Goal: Task Accomplishment & Management: Use online tool/utility

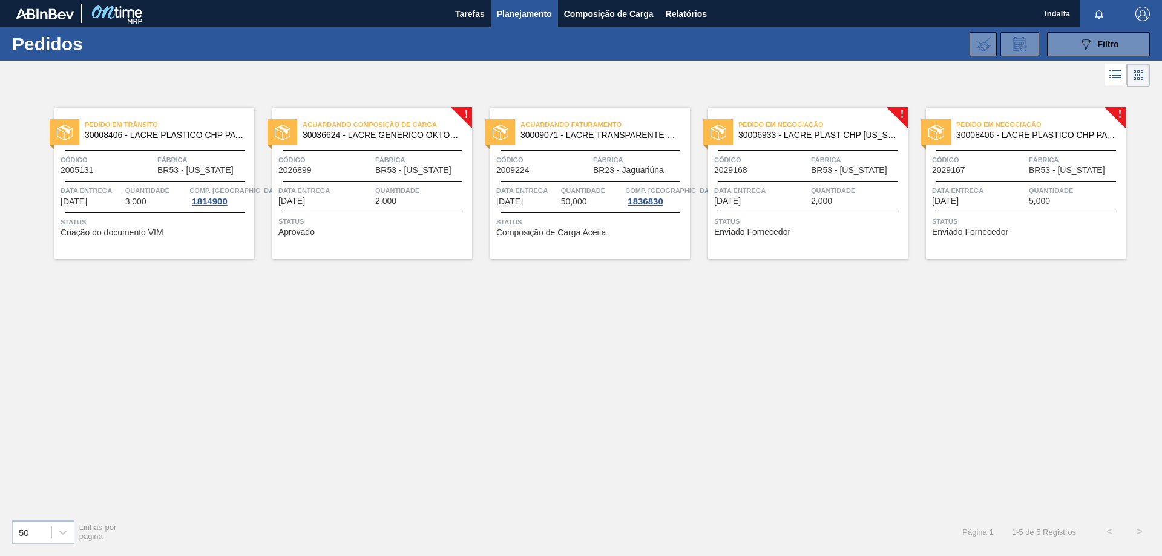
click at [373, 185] on div "Data entrega 23/09/2025 Quantidade 2,000" at bounding box center [372, 195] width 200 height 21
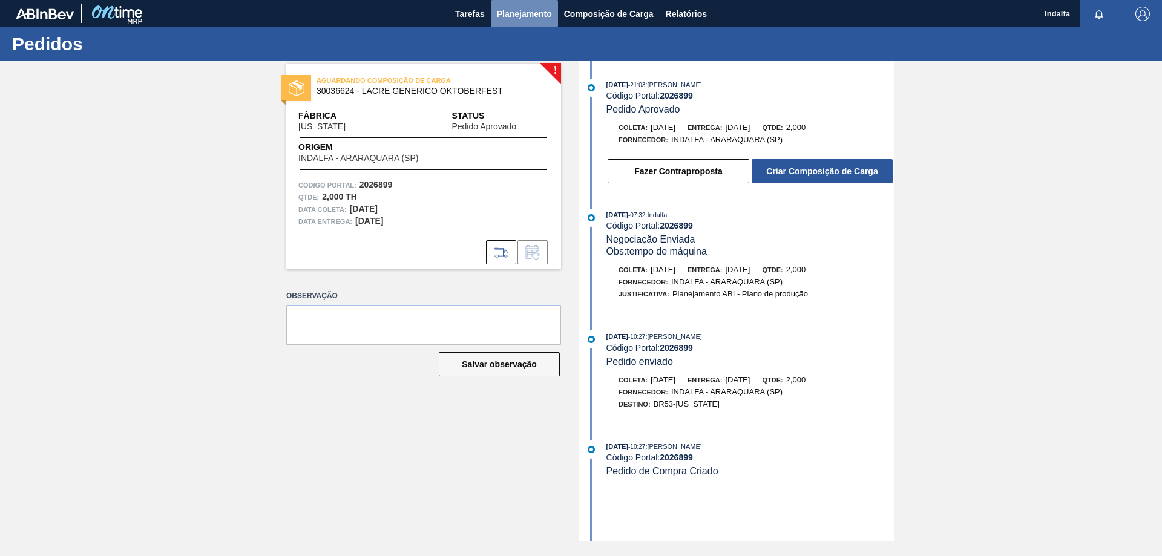
click at [531, 18] on span "Planejamento" at bounding box center [524, 14] width 55 height 15
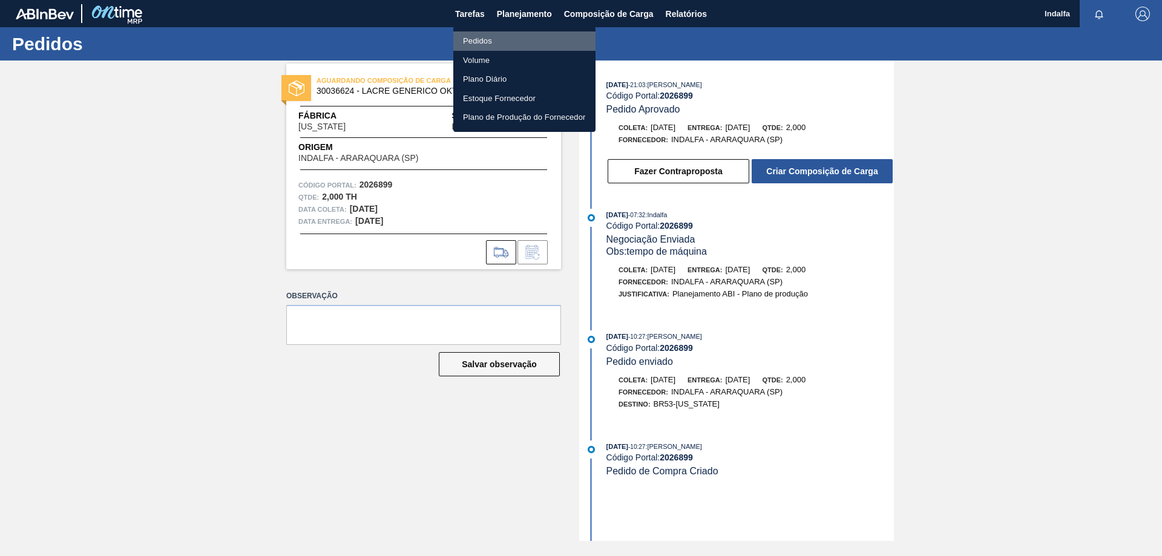
click at [499, 38] on li "Pedidos" at bounding box center [524, 40] width 142 height 19
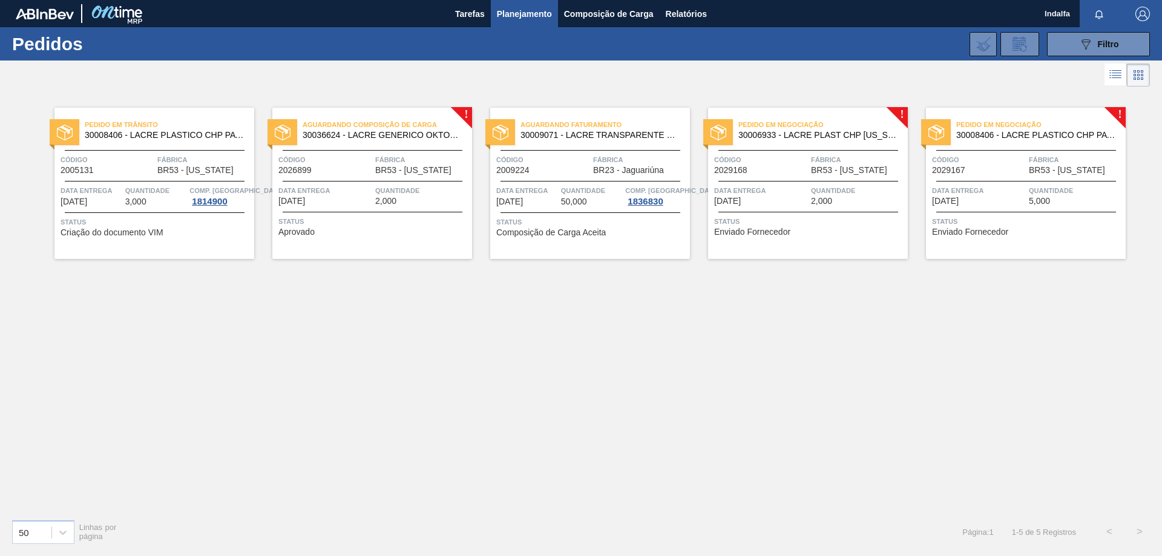
click at [768, 166] on div "Código 2029168" at bounding box center [761, 164] width 94 height 21
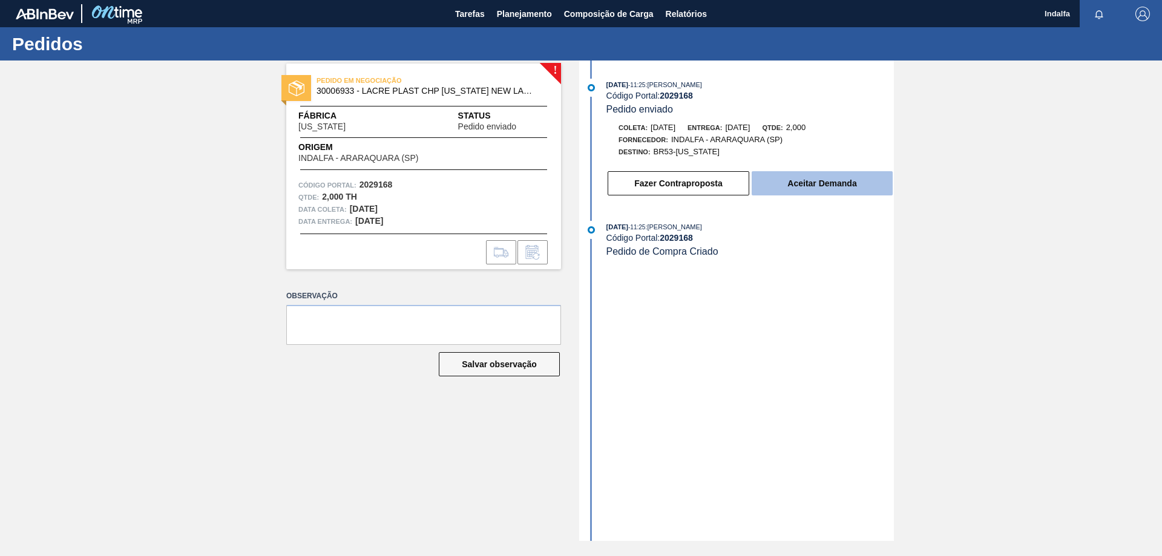
click at [792, 180] on button "Aceitar Demanda" at bounding box center [822, 183] width 141 height 24
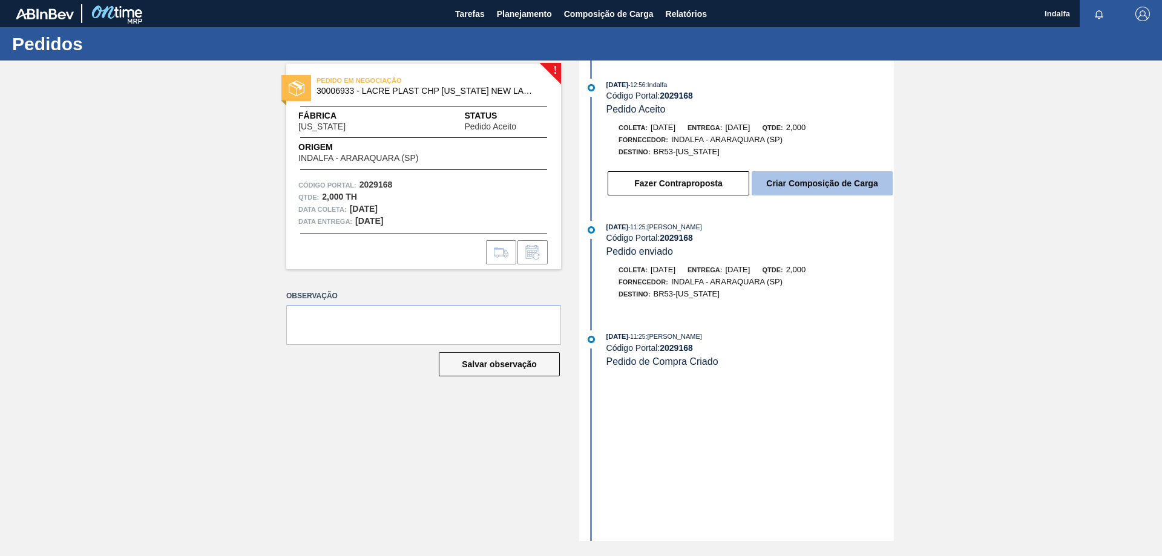
click at [795, 177] on button "Criar Composição de Carga" at bounding box center [822, 183] width 141 height 24
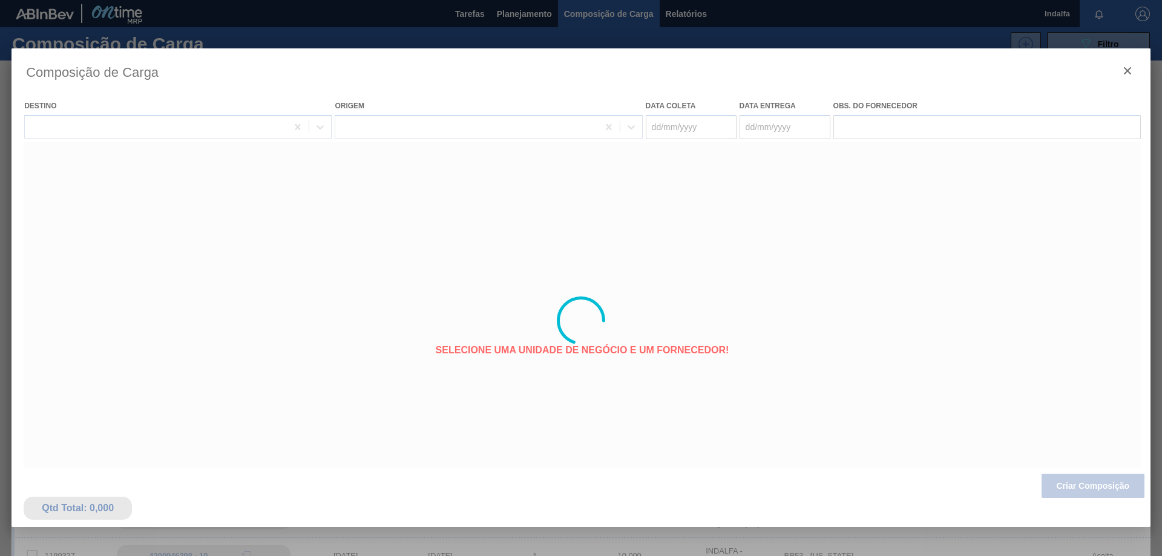
type coleta "07/10/2025"
type entrega "08/10/2025"
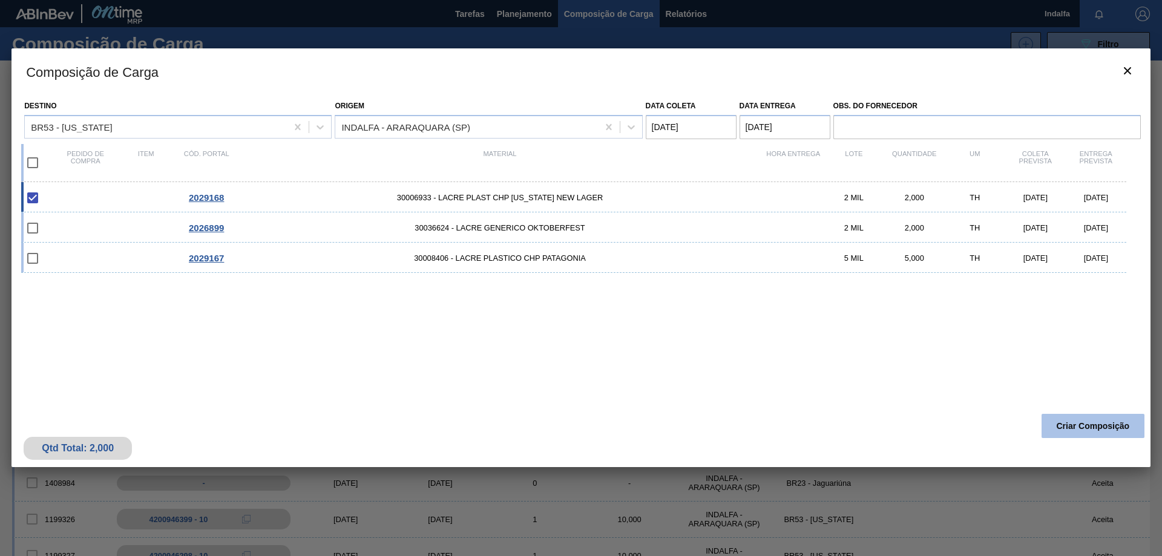
click at [1084, 429] on button "Criar Composição" at bounding box center [1093, 426] width 103 height 24
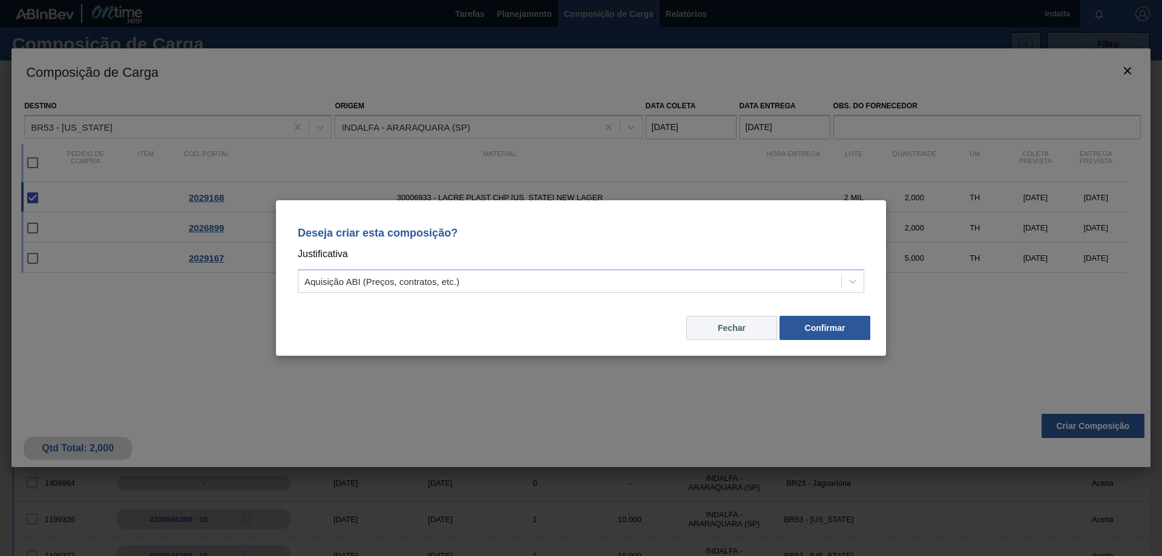
click at [734, 324] on button "Fechar" at bounding box center [731, 328] width 91 height 24
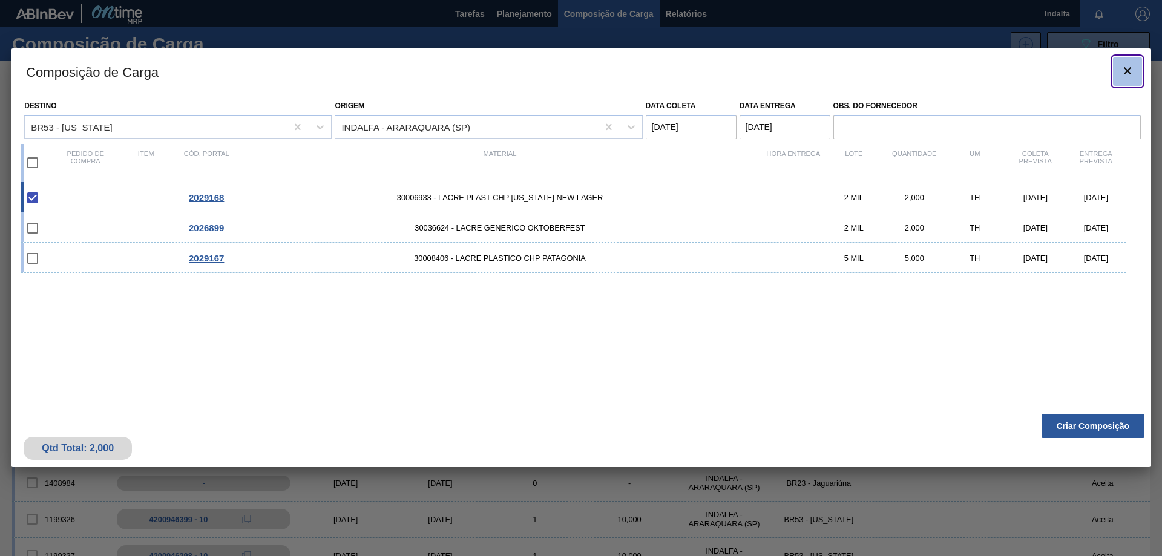
click at [1128, 73] on icon "botão de ícone" at bounding box center [1127, 71] width 15 height 15
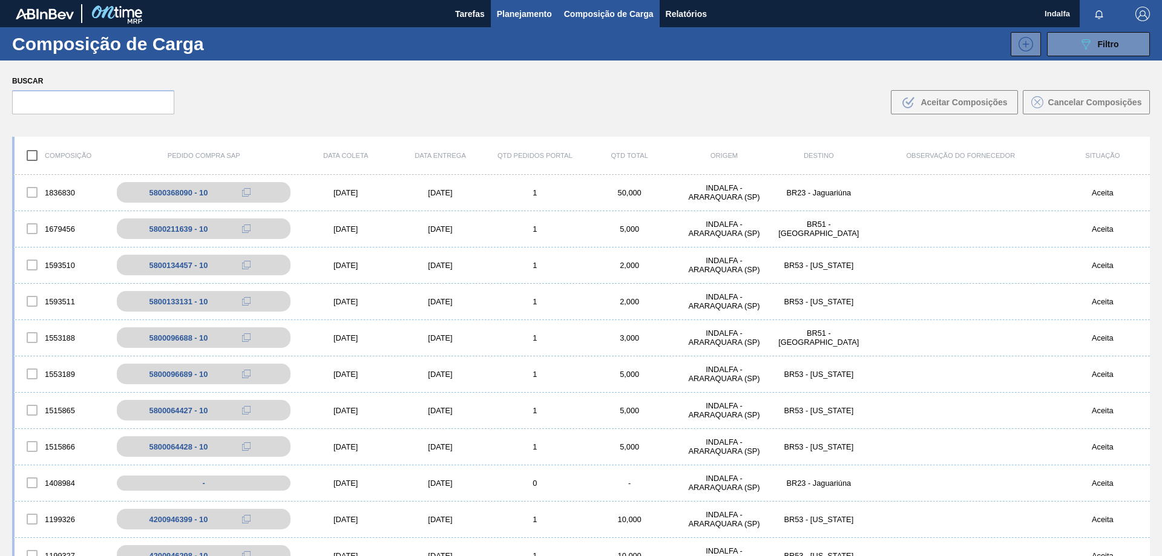
click at [521, 19] on span "Planejamento" at bounding box center [524, 14] width 55 height 15
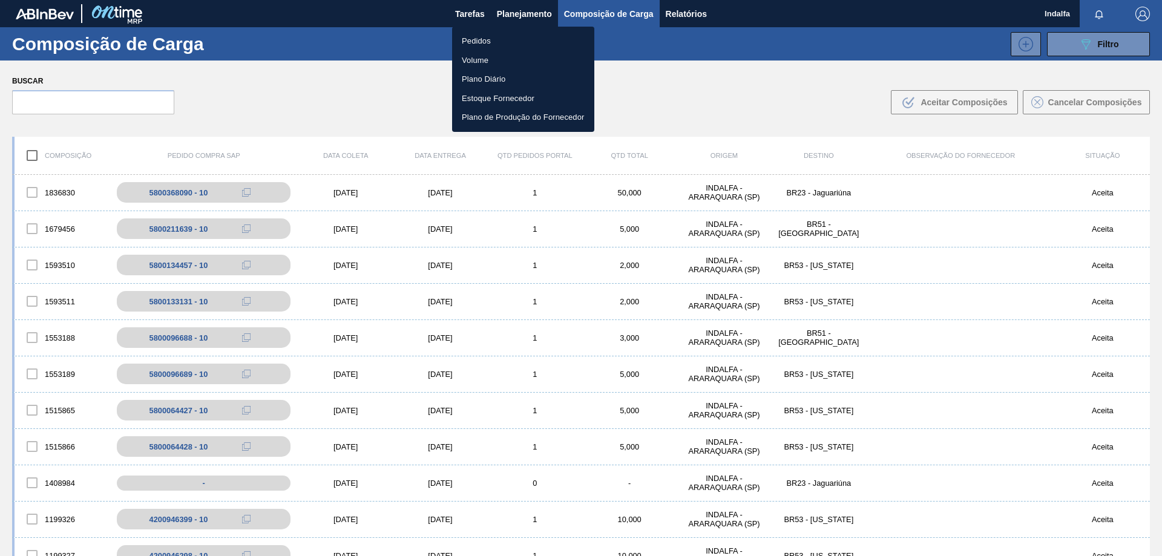
click at [506, 38] on li "Pedidos" at bounding box center [523, 40] width 142 height 19
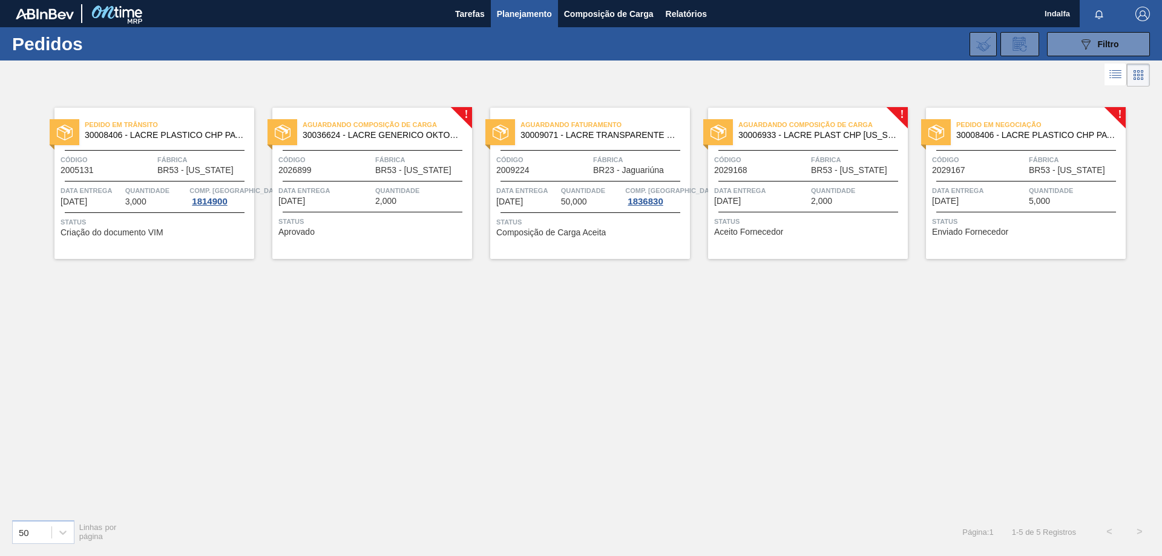
click at [840, 188] on span "Quantidade" at bounding box center [858, 191] width 94 height 12
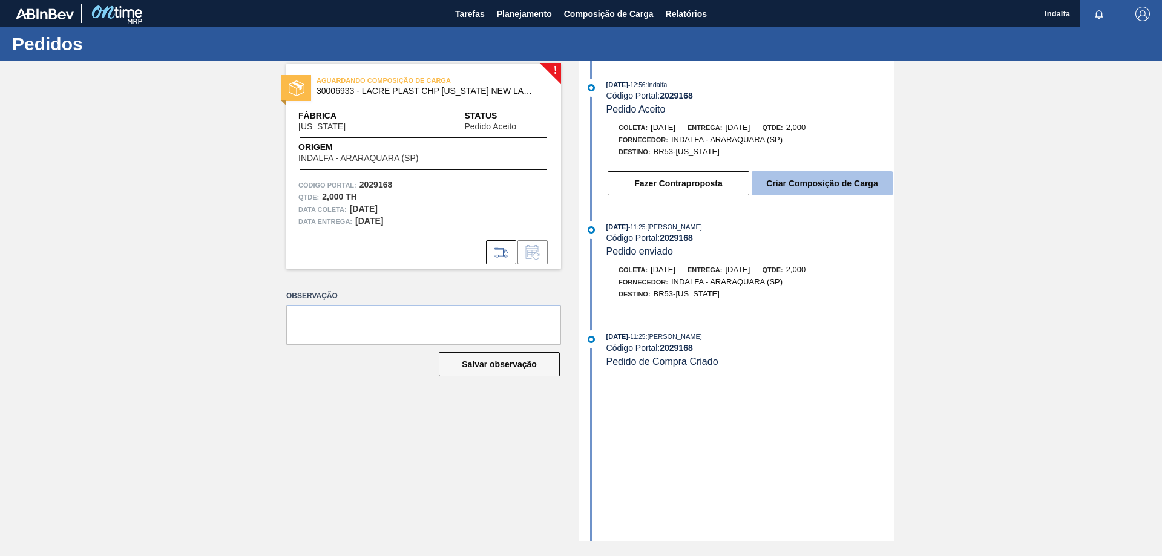
click at [764, 189] on button "Criar Composição de Carga" at bounding box center [822, 183] width 141 height 24
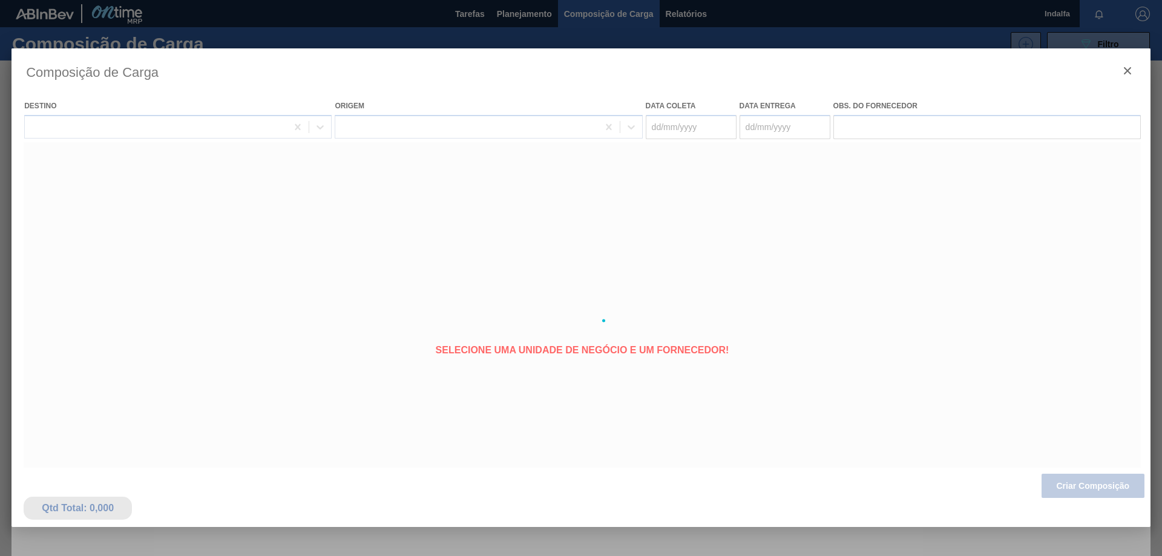
type coleta "07/10/2025"
type entrega "08/10/2025"
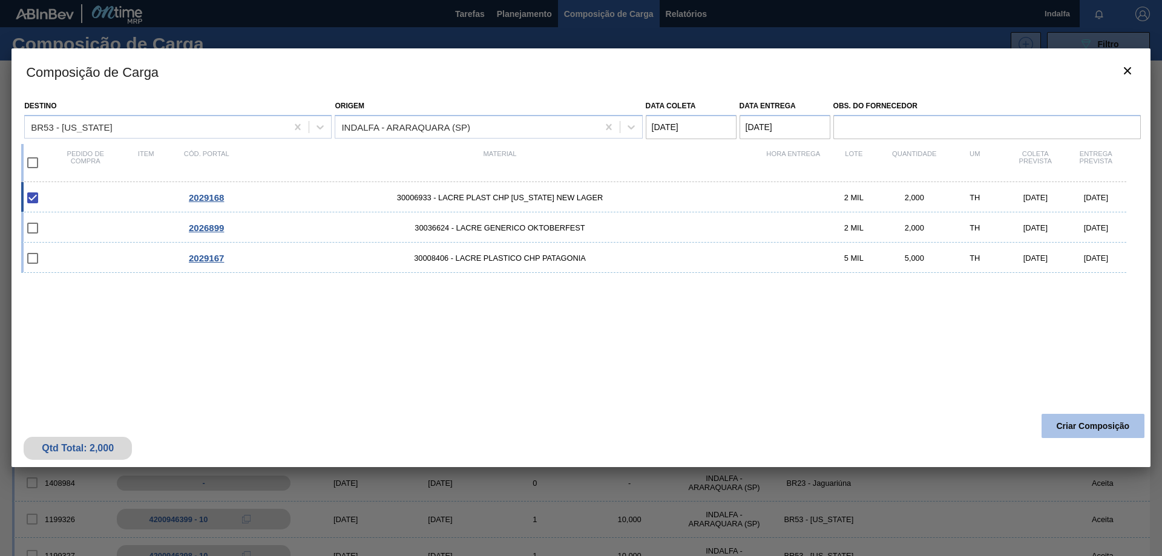
click at [1065, 422] on button "Criar Composição" at bounding box center [1093, 426] width 103 height 24
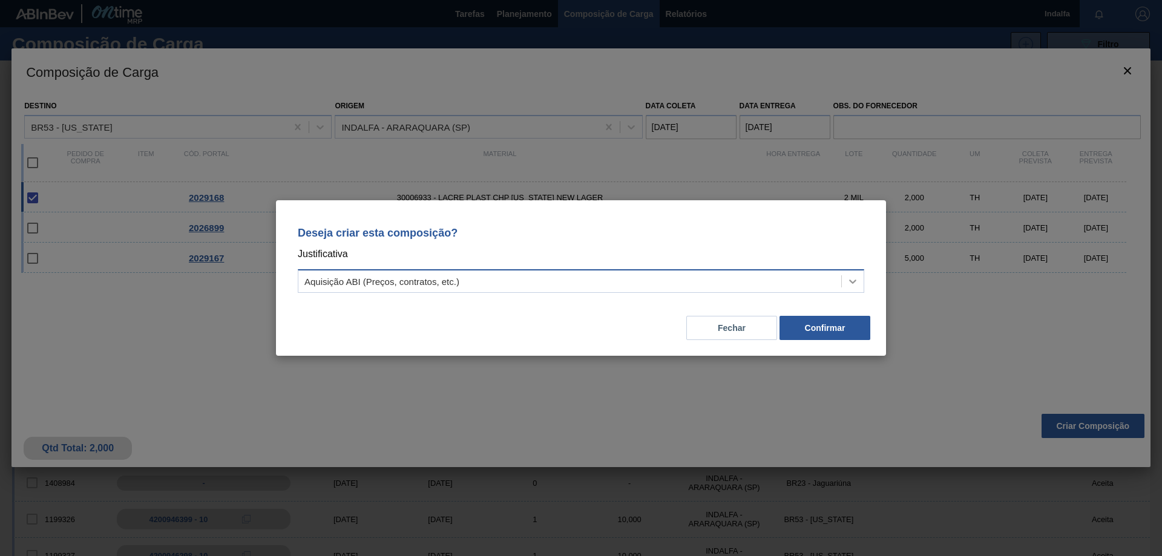
click at [848, 284] on icon at bounding box center [853, 281] width 12 height 12
click at [731, 237] on p "Deseja criar esta composição?" at bounding box center [581, 233] width 567 height 12
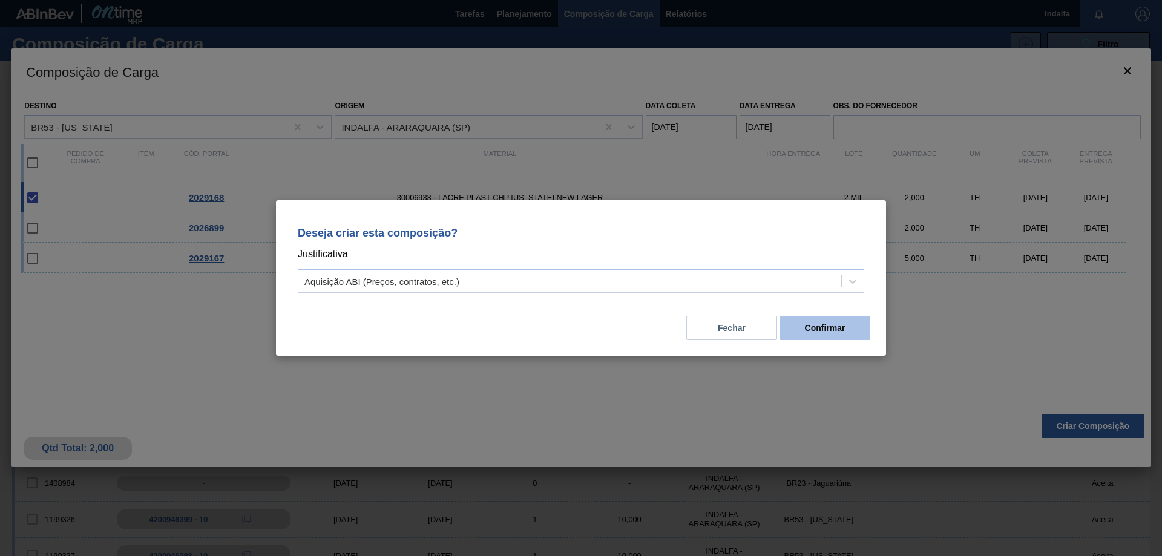
click at [803, 328] on button "Confirmar" at bounding box center [825, 328] width 91 height 24
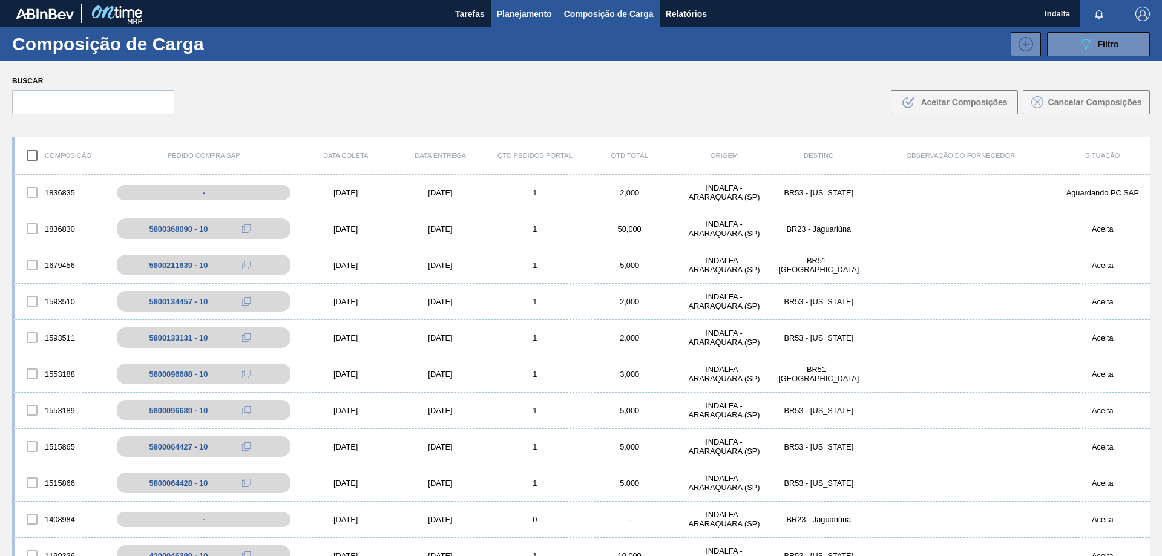
click at [537, 18] on span "Planejamento" at bounding box center [524, 14] width 55 height 15
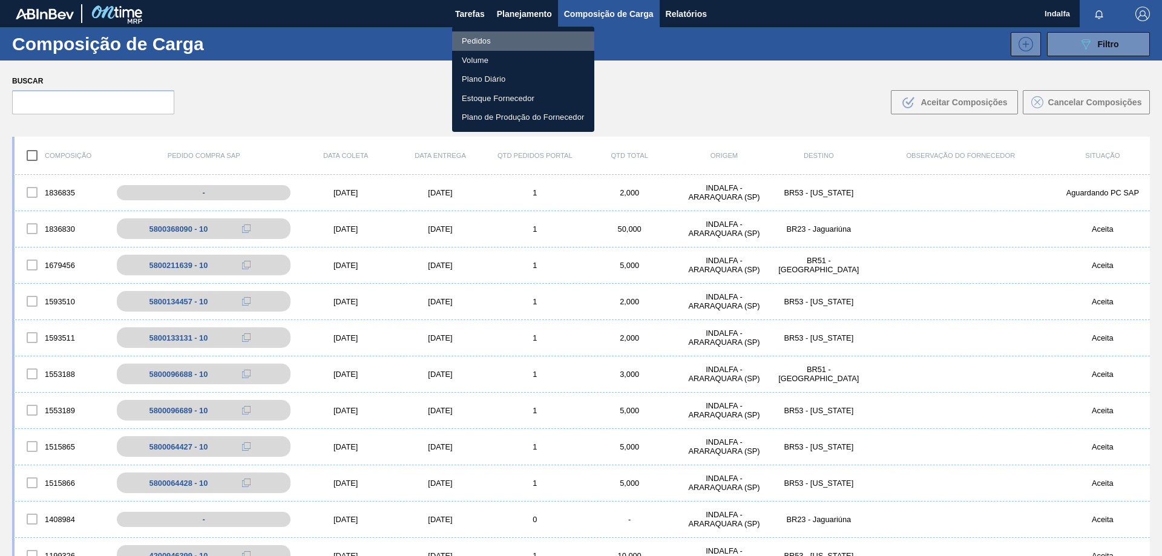
click at [516, 44] on li "Pedidos" at bounding box center [523, 40] width 142 height 19
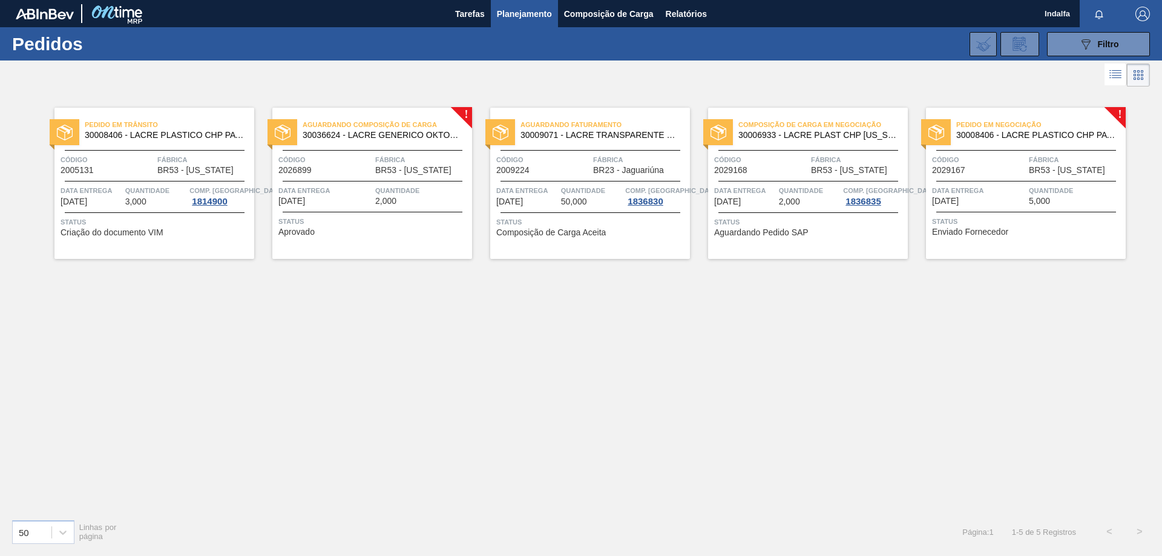
click at [1022, 196] on span "Data entrega" at bounding box center [979, 191] width 94 height 12
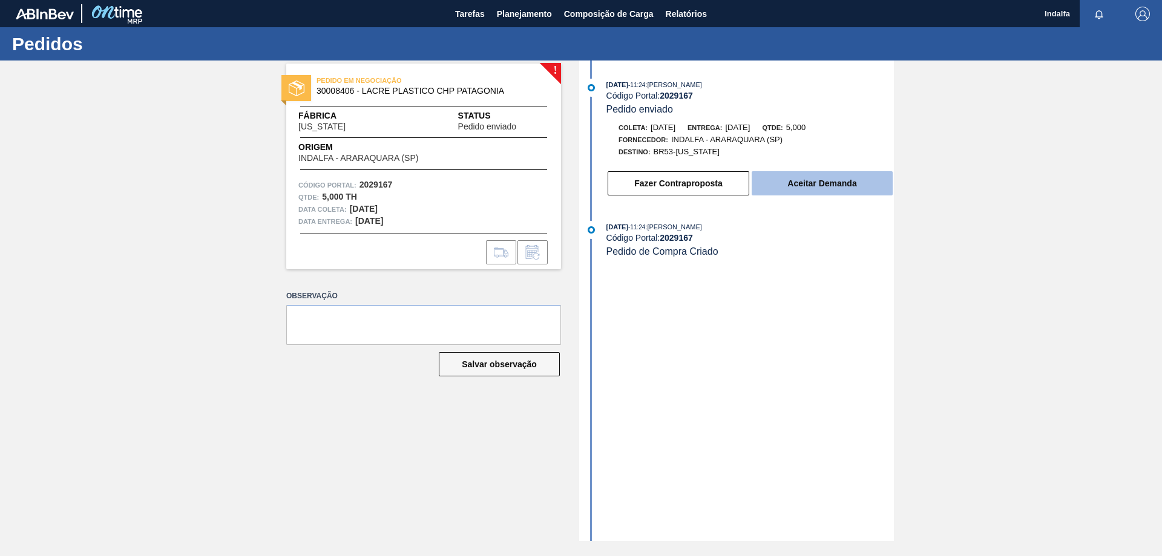
click at [814, 176] on button "Aceitar Demanda" at bounding box center [822, 183] width 141 height 24
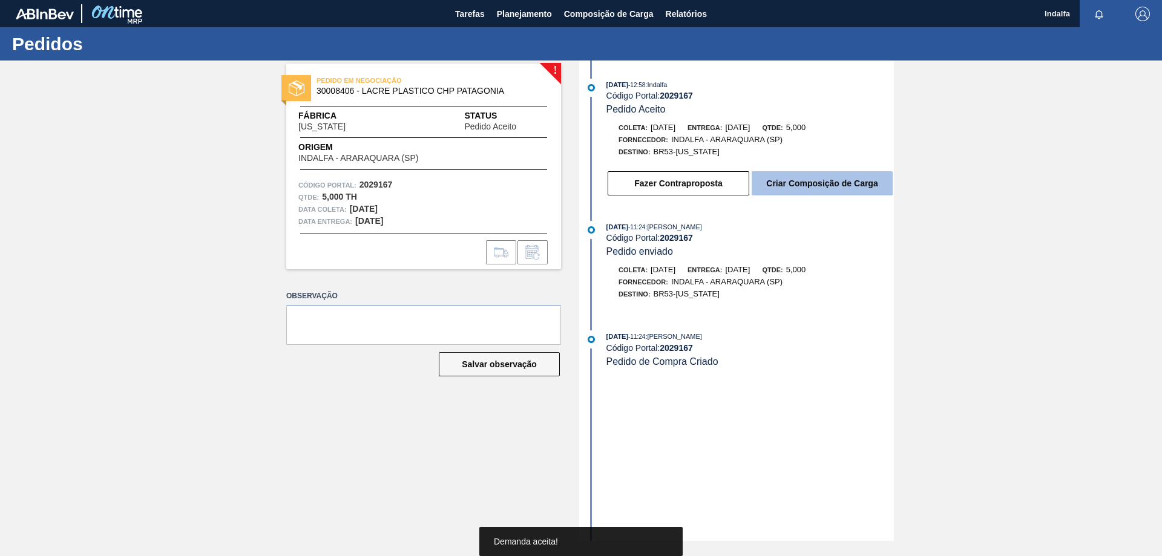
click at [780, 187] on button "Criar Composição de Carga" at bounding box center [822, 183] width 141 height 24
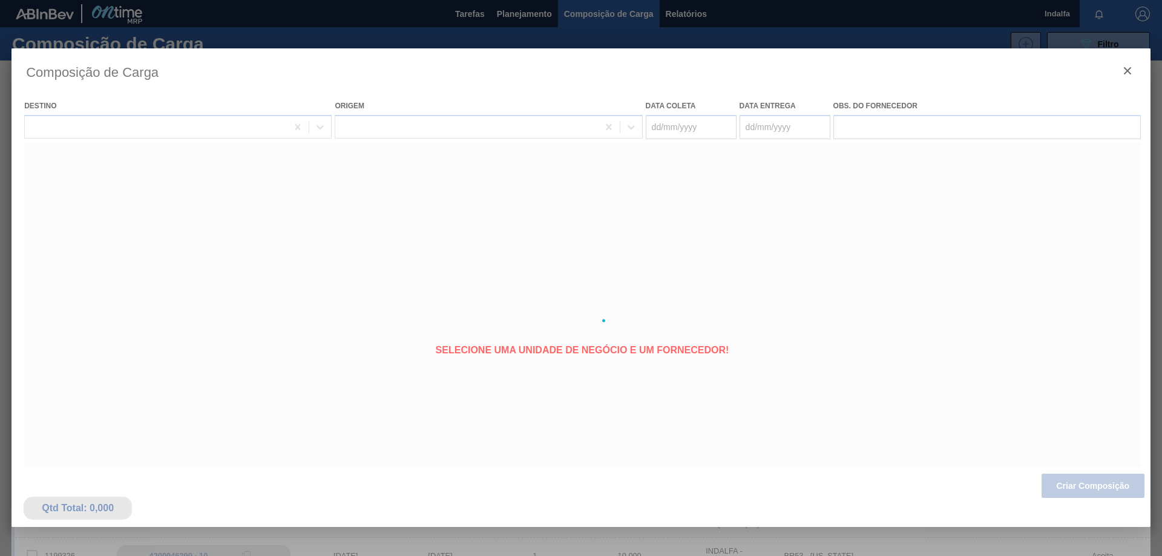
type coleta "07/10/2025"
type entrega "08/10/2025"
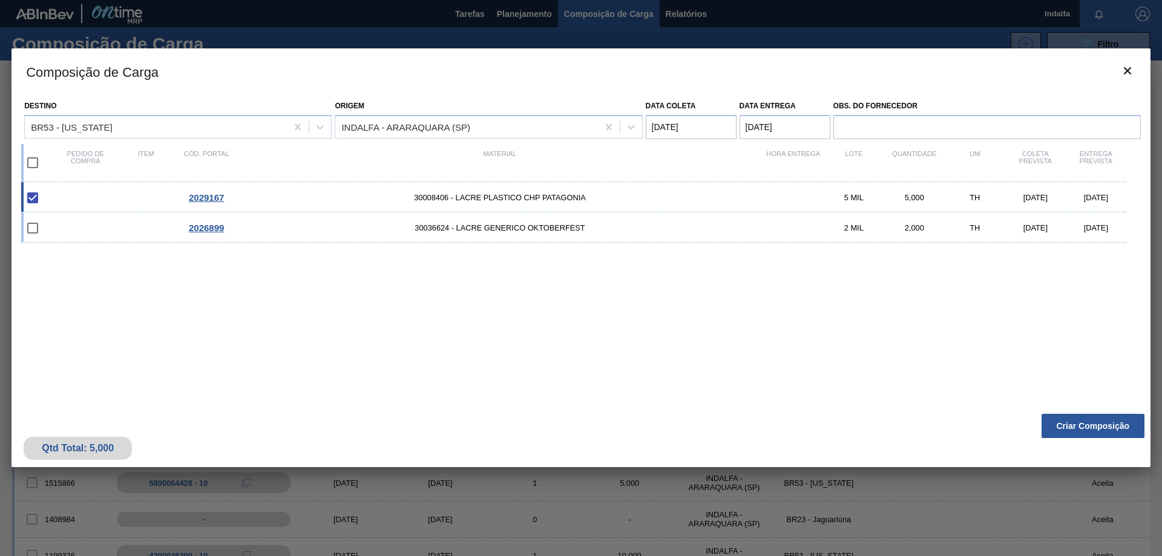
click at [744, 207] on div "2029167 30008406 - LACRE PLASTICO CHP PATAGONIA 5 MIL 5,000 TH 07/10/2025 08/10…" at bounding box center [573, 197] width 1105 height 30
checkbox input "false"
click at [744, 207] on div "2029167 30008406 - LACRE PLASTICO CHP PATAGONIA 5 MIL 5,000 TH 07/10/2025 08/10…" at bounding box center [573, 197] width 1105 height 30
type coleta "07/10/2025"
type entrega "08/10/2025"
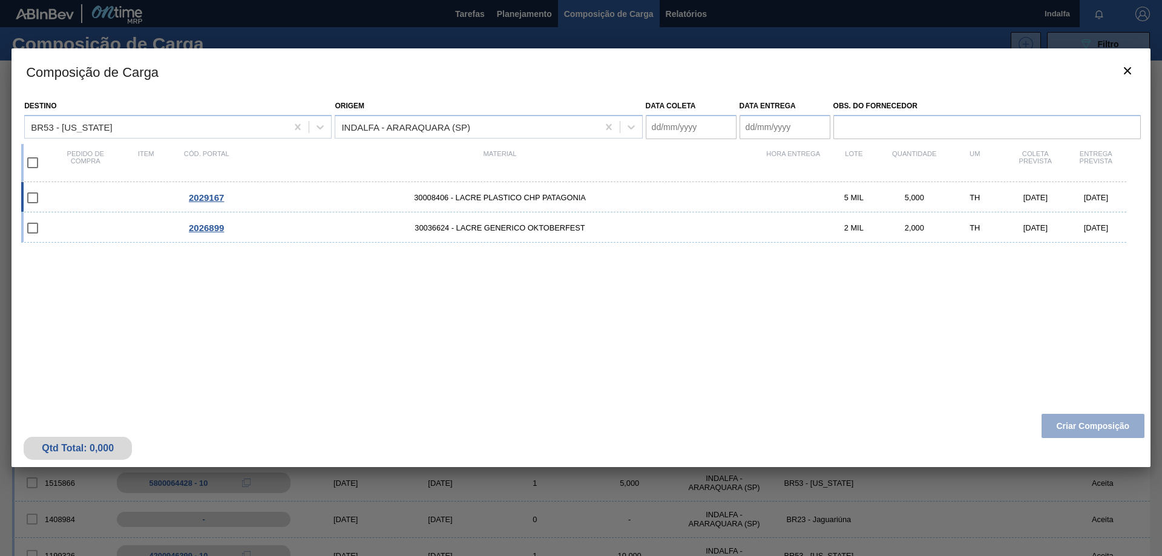
checkbox input "true"
click at [1086, 430] on button "Criar Composição" at bounding box center [1093, 426] width 103 height 24
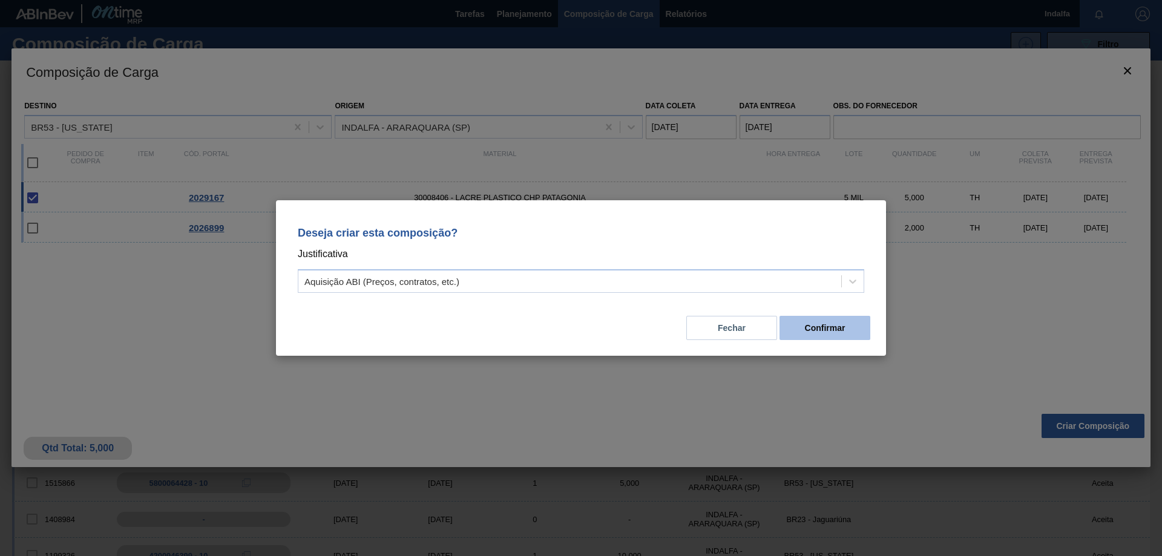
click at [823, 332] on button "Confirmar" at bounding box center [825, 328] width 91 height 24
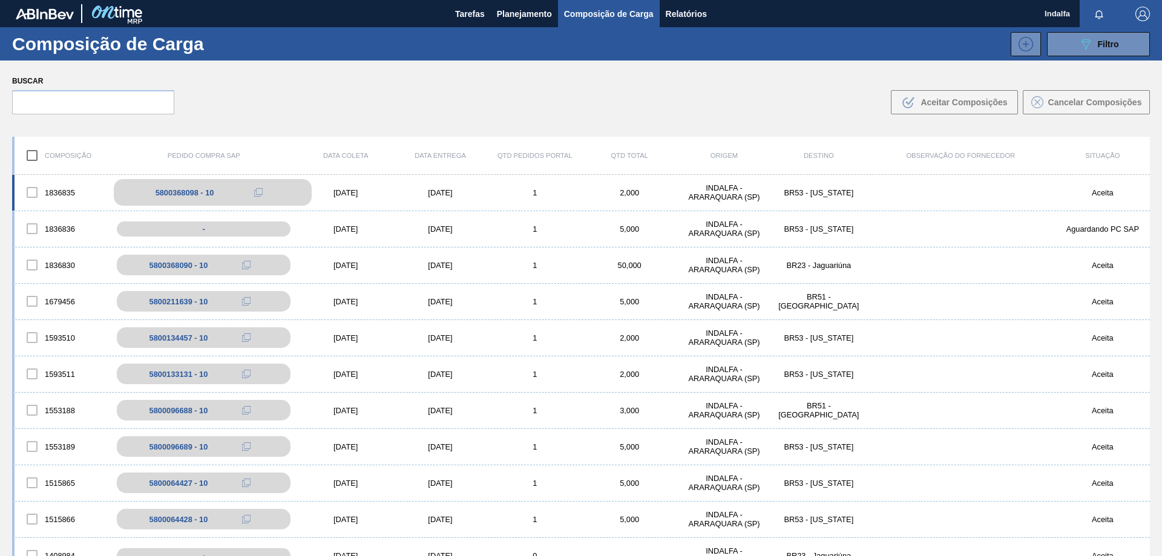
click at [181, 191] on div "5800368098 - 10" at bounding box center [185, 192] width 59 height 9
click at [521, 21] on span "Planejamento" at bounding box center [524, 14] width 55 height 15
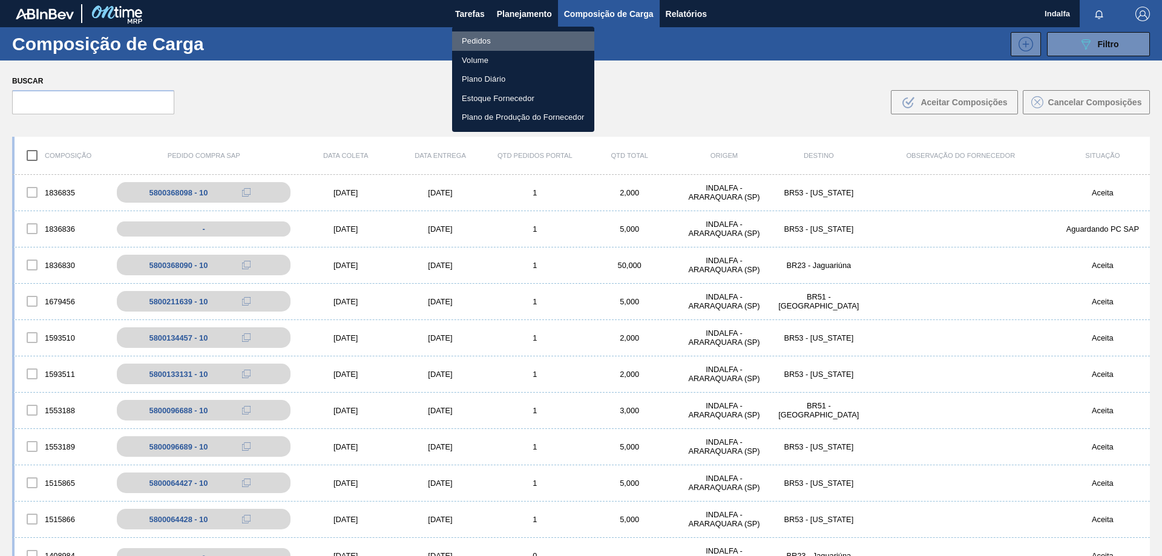
click at [490, 43] on li "Pedidos" at bounding box center [523, 40] width 142 height 19
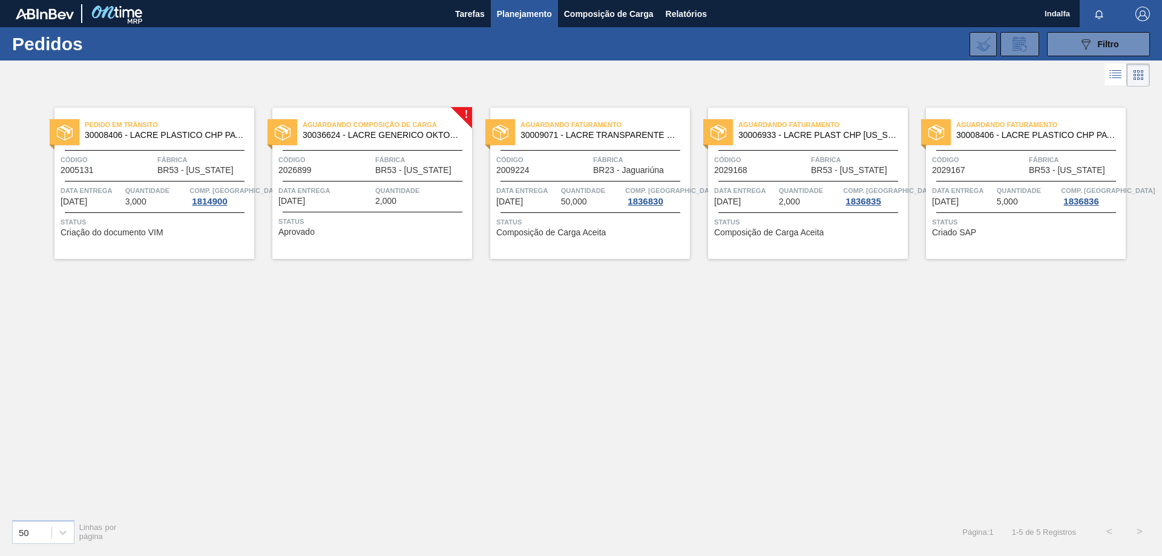
click at [617, 156] on span "Fábrica" at bounding box center [640, 160] width 94 height 12
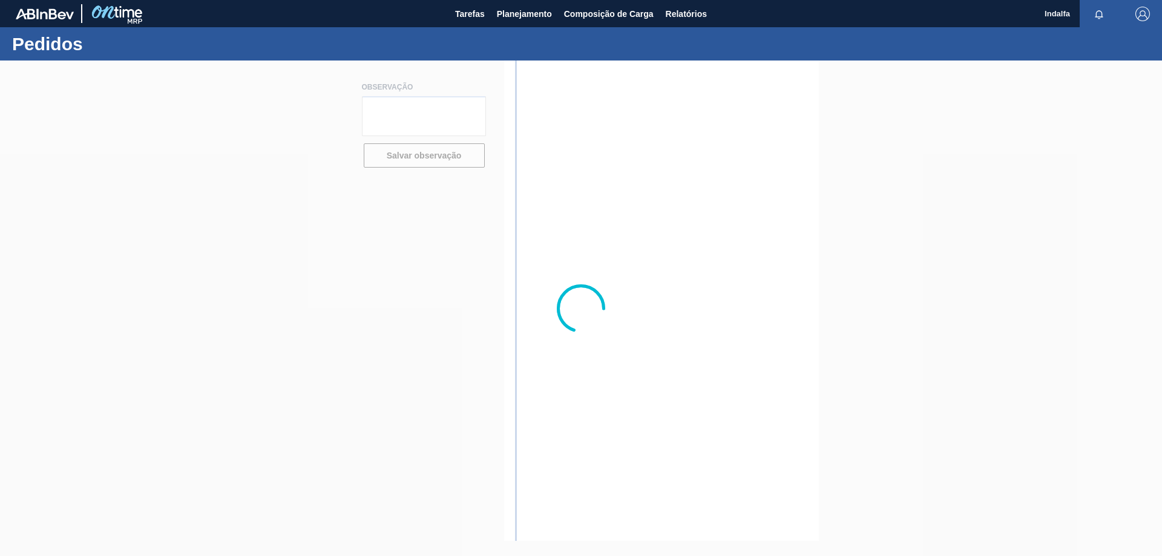
type textarea "favor liberar numero do pedido."
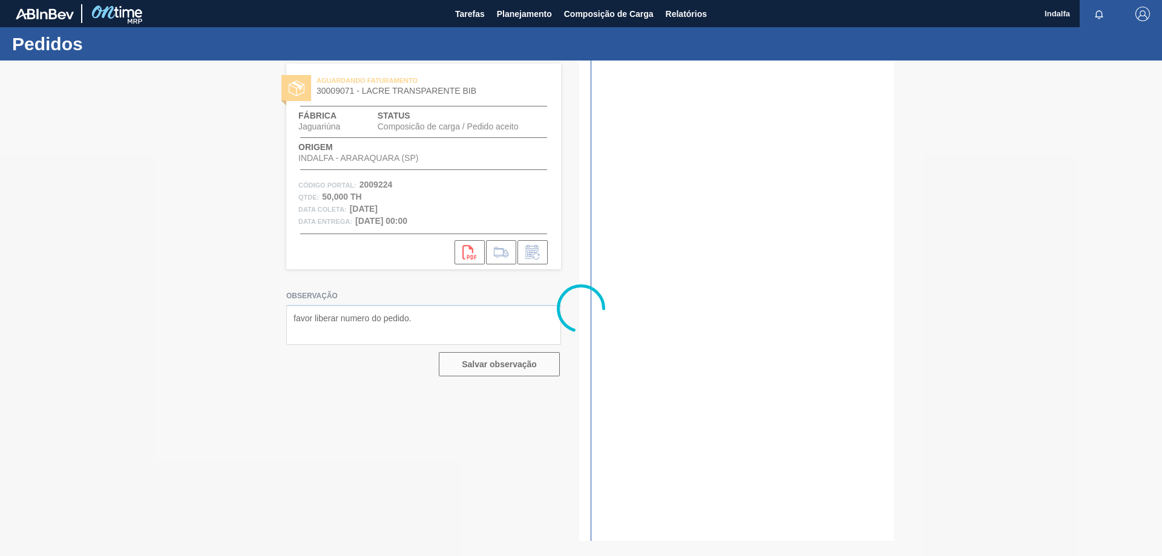
click at [469, 249] on div at bounding box center [581, 309] width 1162 height 496
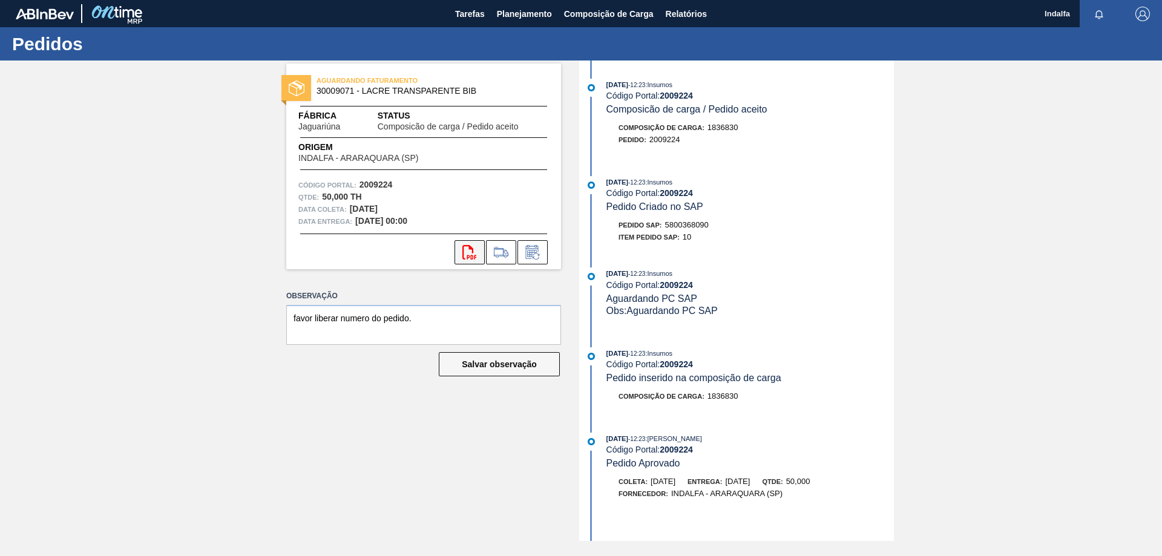
click at [469, 252] on icon "svg{fill:#ff0000}" at bounding box center [469, 252] width 15 height 15
click at [518, 19] on span "Planejamento" at bounding box center [524, 14] width 55 height 15
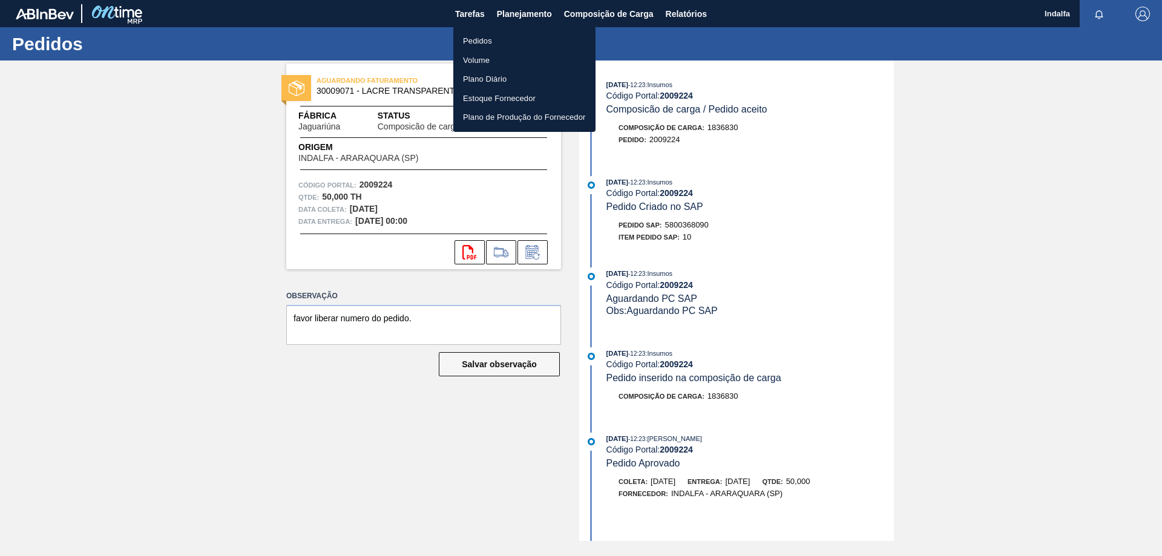
click at [507, 35] on li "Pedidos" at bounding box center [524, 40] width 142 height 19
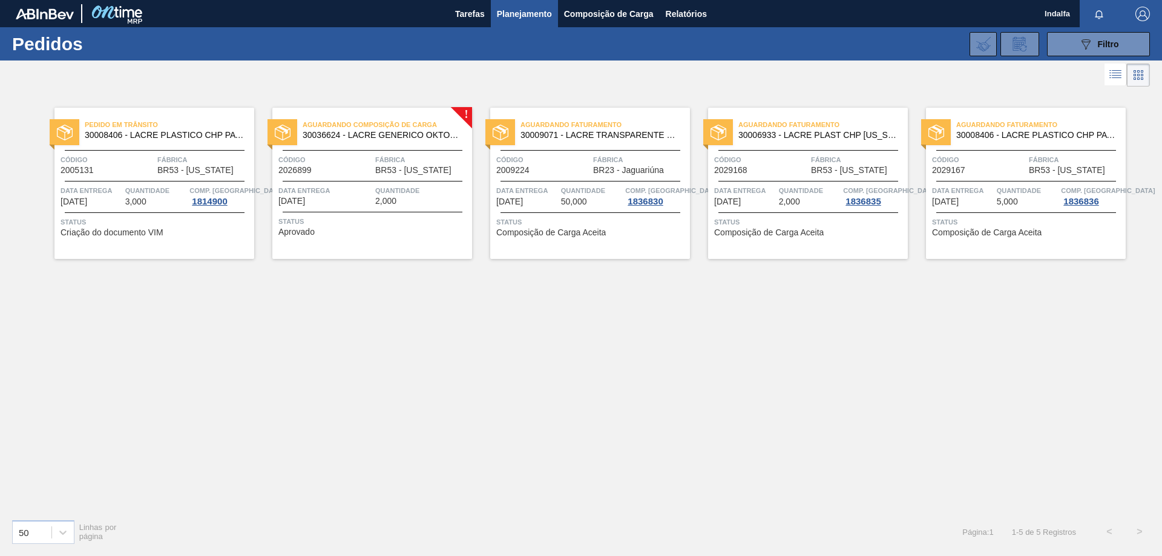
click at [794, 160] on span "Código" at bounding box center [761, 160] width 94 height 12
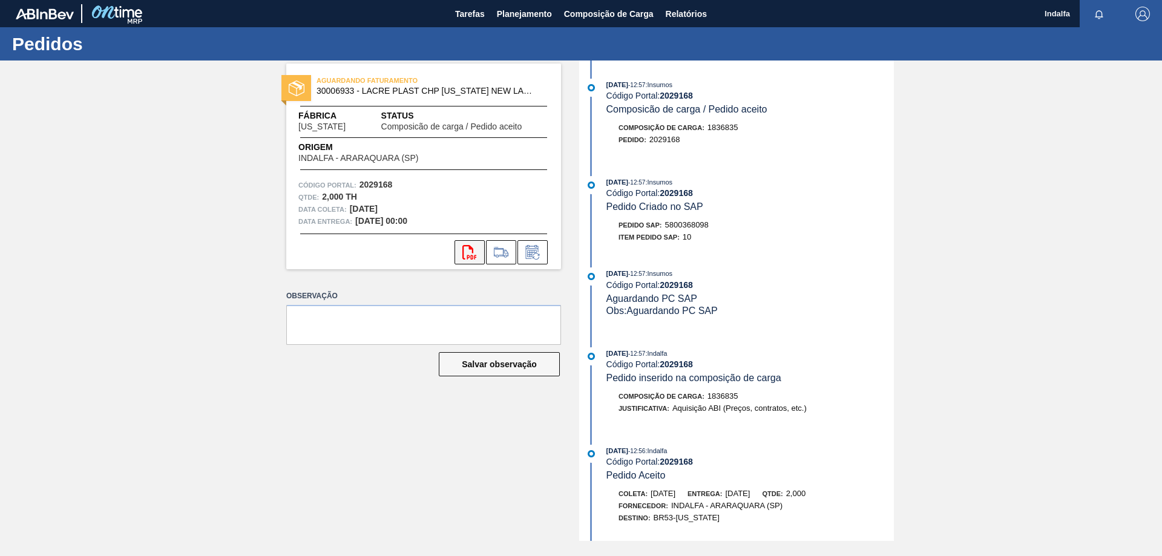
click at [461, 249] on button "svg{fill:#ff0000}" at bounding box center [470, 252] width 30 height 24
click at [530, 16] on span "Planejamento" at bounding box center [524, 14] width 55 height 15
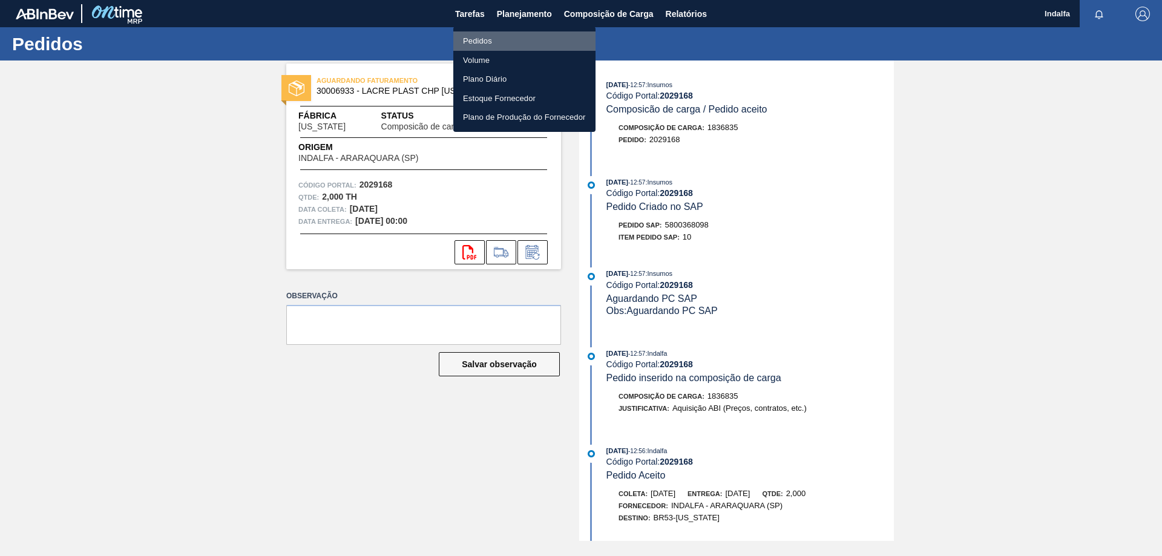
click at [515, 44] on li "Pedidos" at bounding box center [524, 40] width 142 height 19
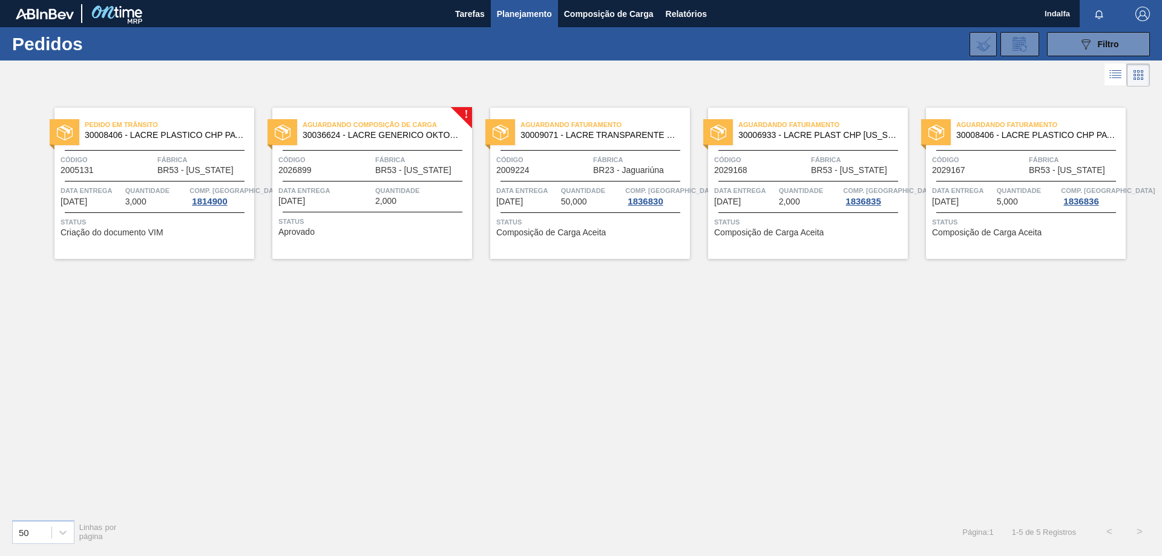
click at [1028, 157] on div "Código 2029167 Fábrica BR53 - Colorado" at bounding box center [1026, 164] width 200 height 21
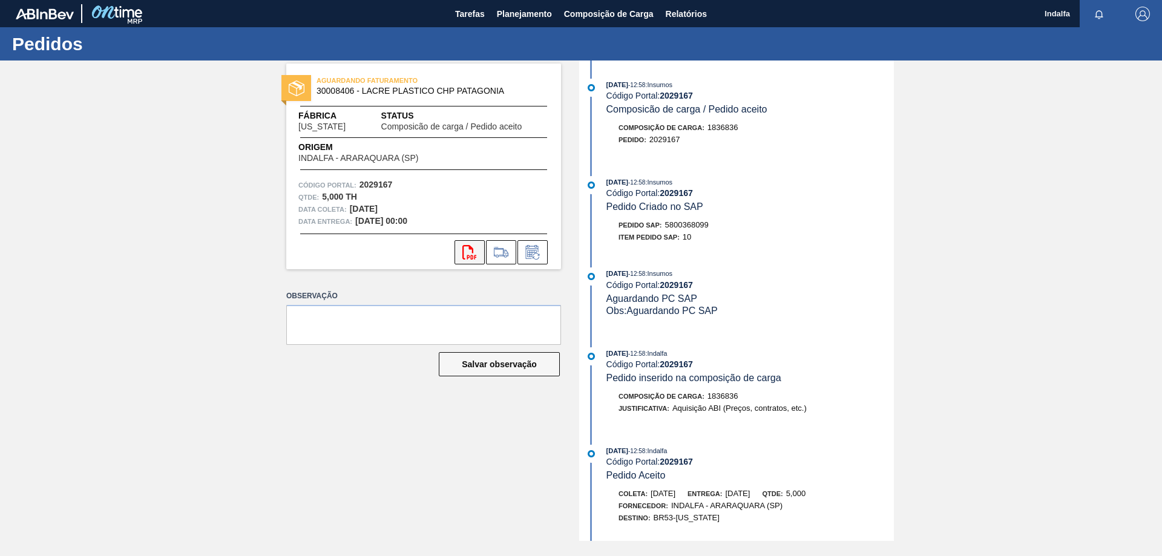
click at [467, 251] on icon "svg{fill:#ff0000}" at bounding box center [469, 252] width 15 height 15
click at [544, 8] on span "Planejamento" at bounding box center [524, 14] width 55 height 15
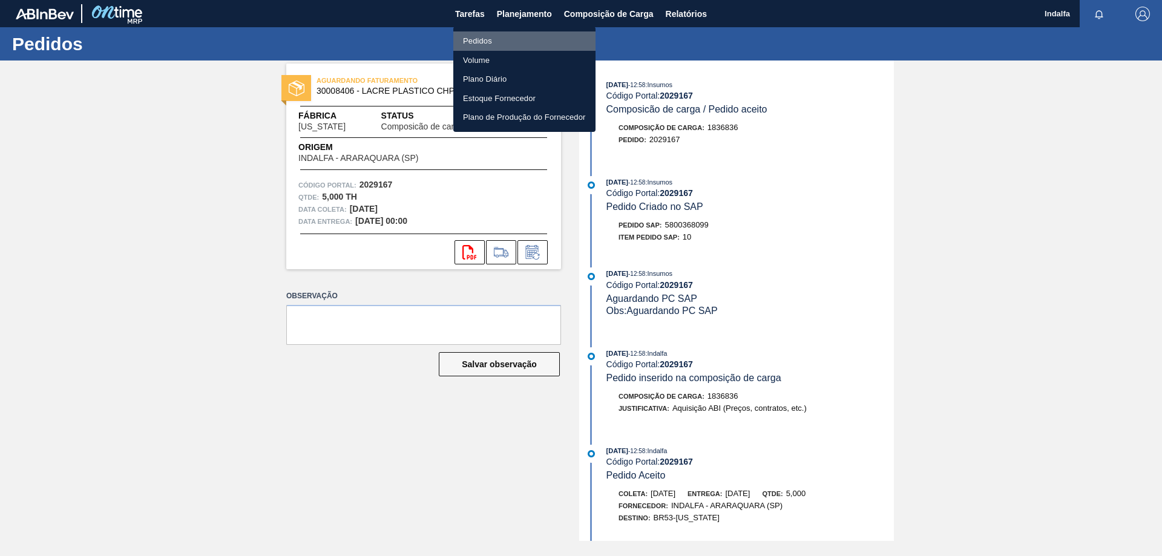
click at [519, 39] on li "Pedidos" at bounding box center [524, 40] width 142 height 19
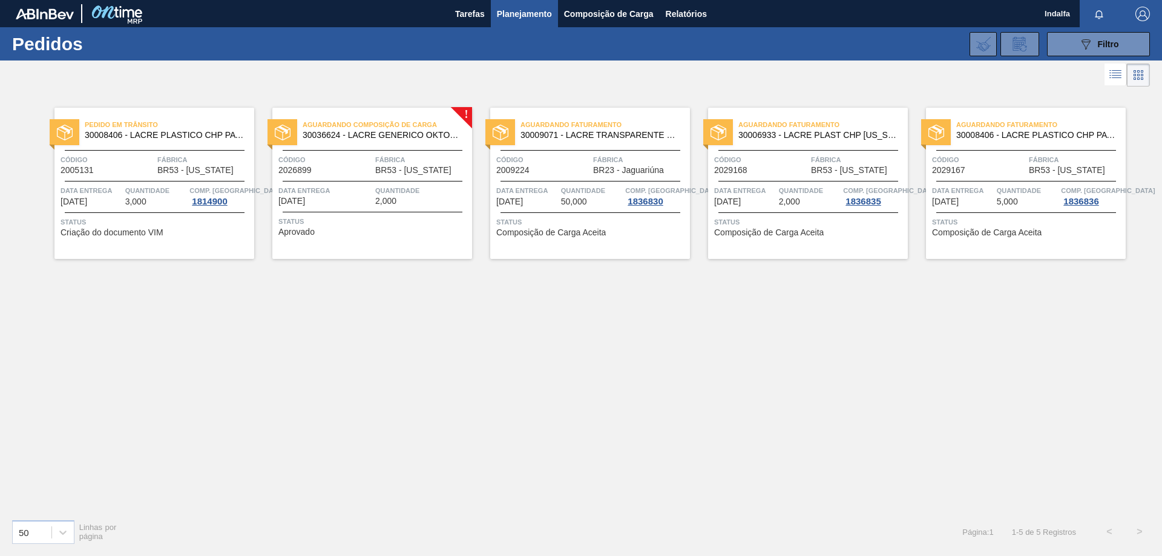
click at [1141, 13] on img "button" at bounding box center [1143, 14] width 15 height 15
click at [1080, 112] on li "Sair" at bounding box center [1106, 108] width 92 height 22
click at [585, 189] on span "Quantidade" at bounding box center [592, 191] width 62 height 12
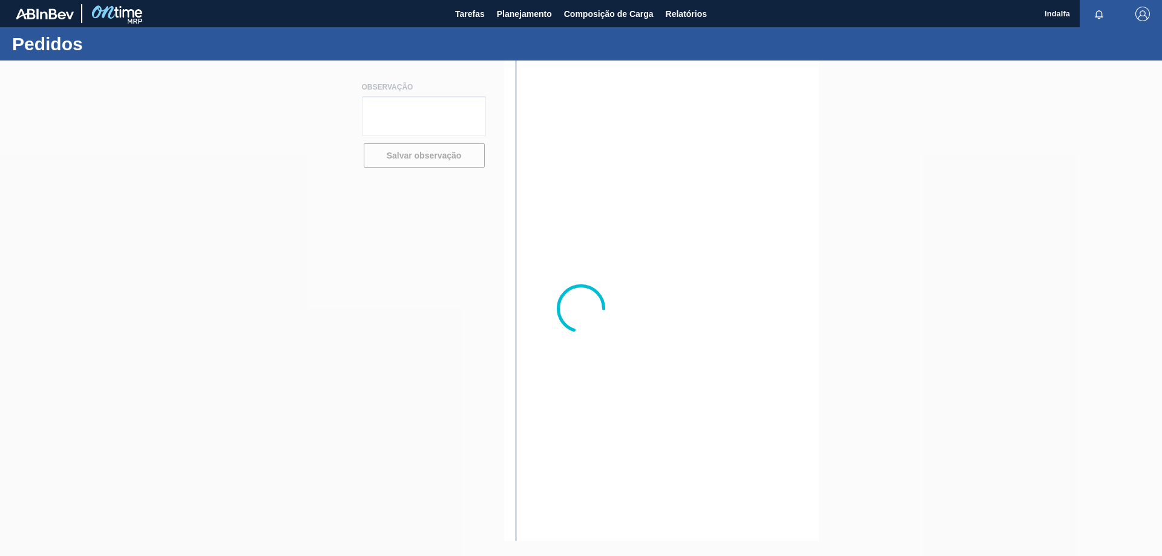
type textarea "favor liberar numero do pedido."
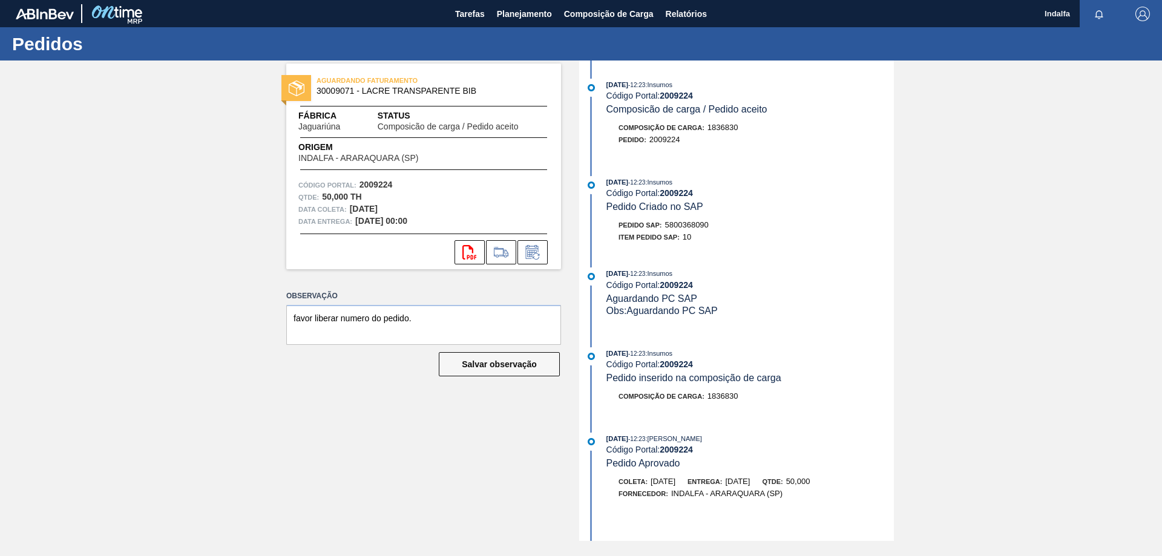
click at [1142, 15] on img "button" at bounding box center [1143, 14] width 15 height 15
click at [1086, 113] on li "Sair" at bounding box center [1106, 108] width 92 height 22
